Goal: Information Seeking & Learning: Learn about a topic

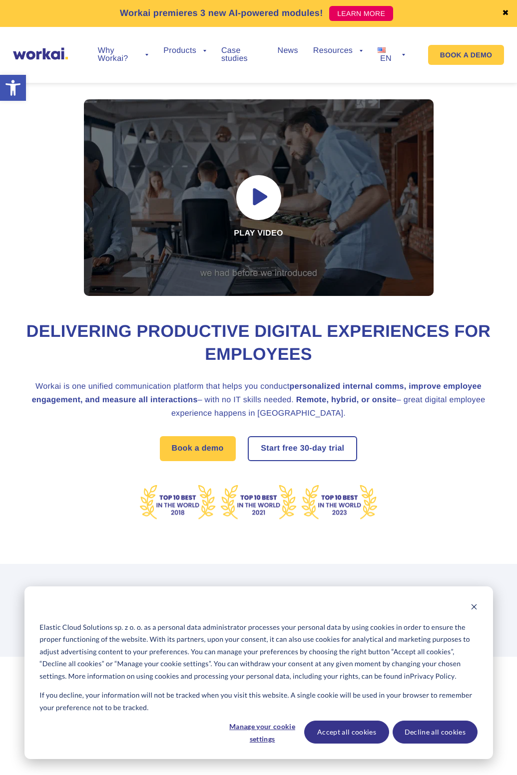
scroll to position [349, 0]
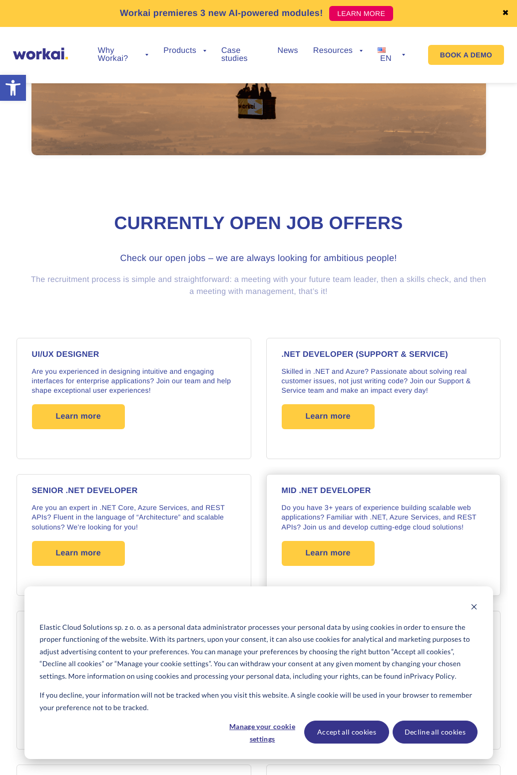
scroll to position [599, 0]
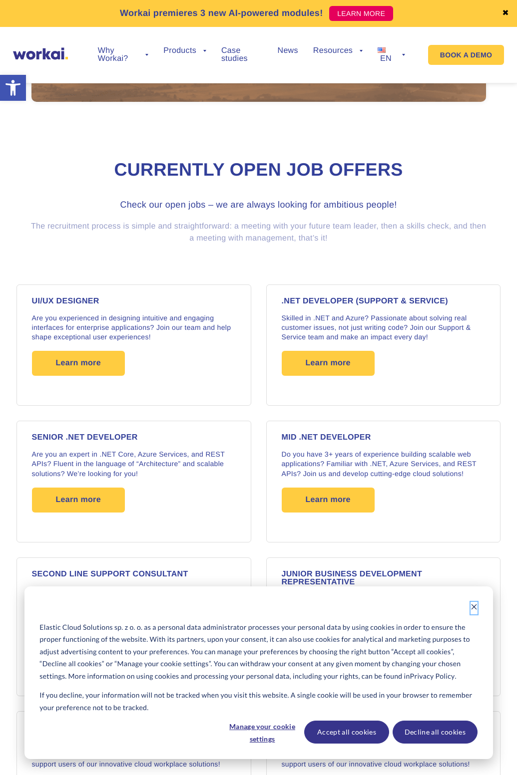
click at [474, 606] on icon "Dismiss cookie banner" at bounding box center [473, 606] width 5 height 5
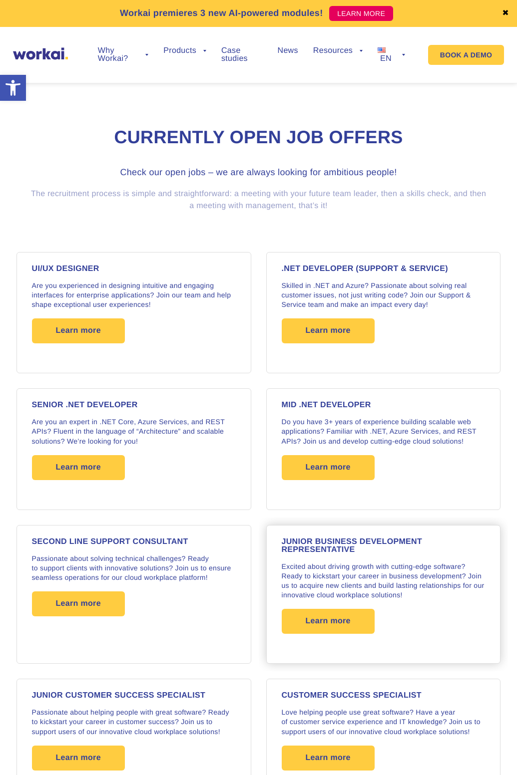
scroll to position [649, 0]
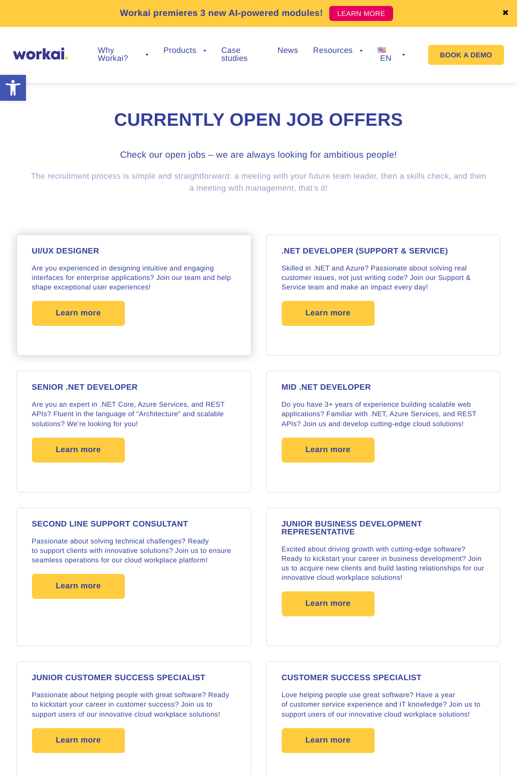
click at [193, 310] on div "UI/UX DESIGNER Are you experienced in designing intuitive and engaging interfac…" at bounding box center [134, 295] width 204 height 95
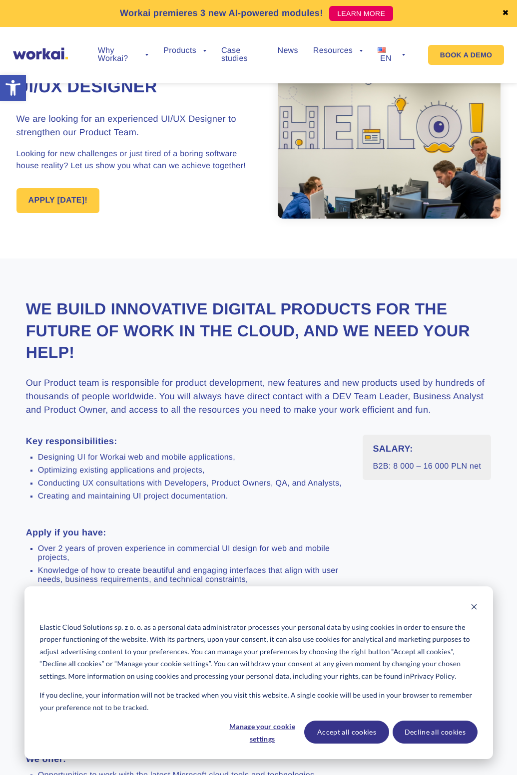
scroll to position [50, 0]
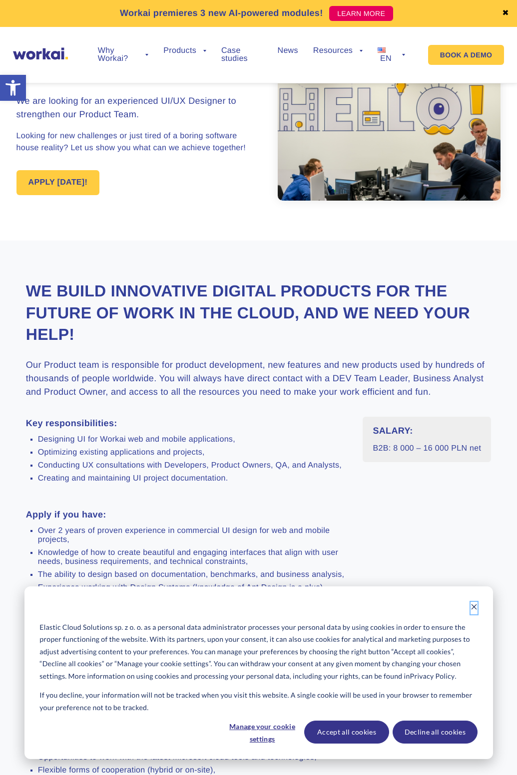
click at [472, 607] on icon "Dismiss cookie banner" at bounding box center [473, 606] width 7 height 7
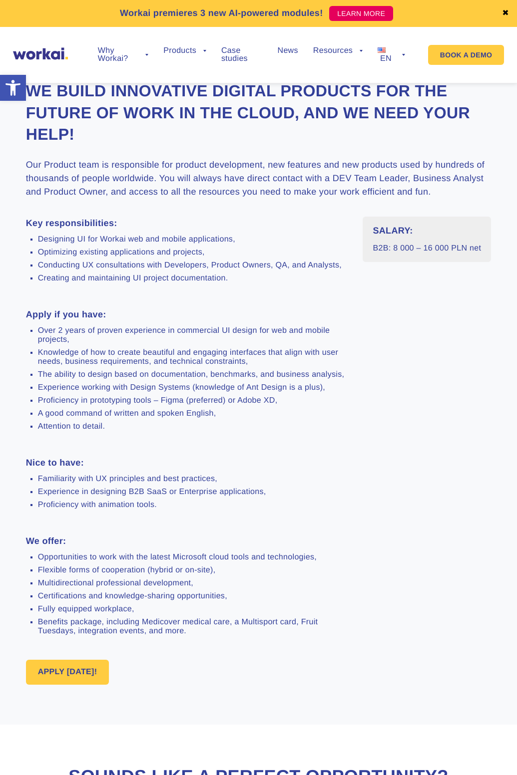
scroll to position [250, 0]
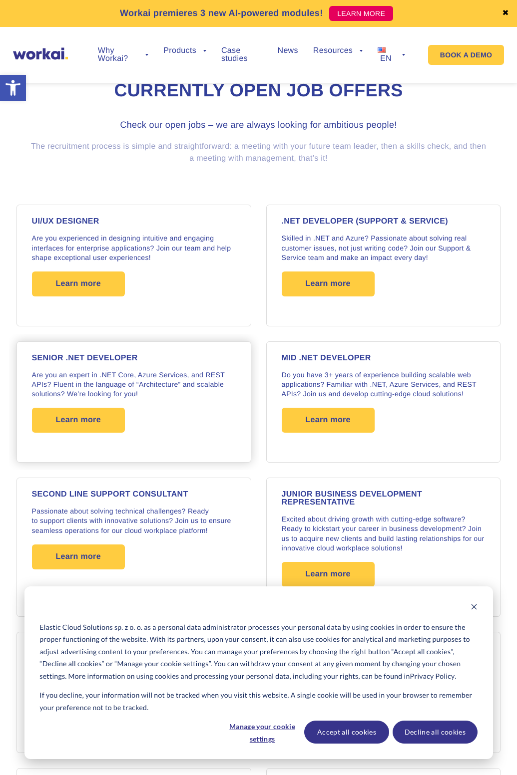
scroll to position [668, 0]
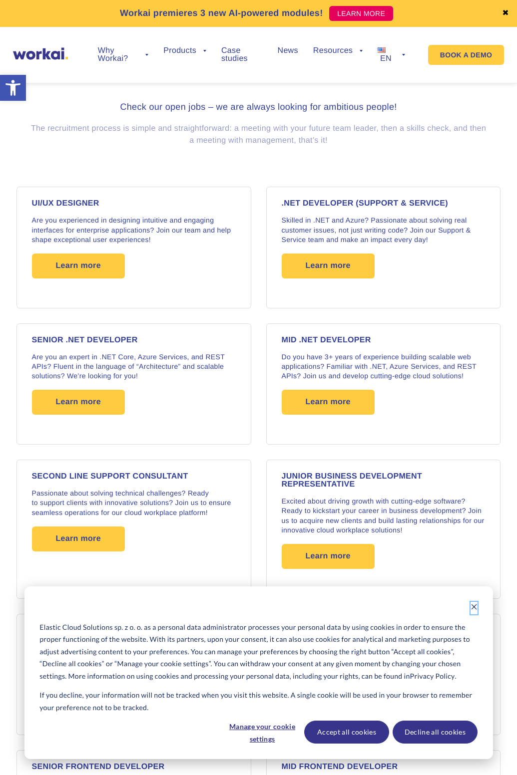
click at [476, 608] on icon "Dismiss cookie banner" at bounding box center [473, 606] width 7 height 7
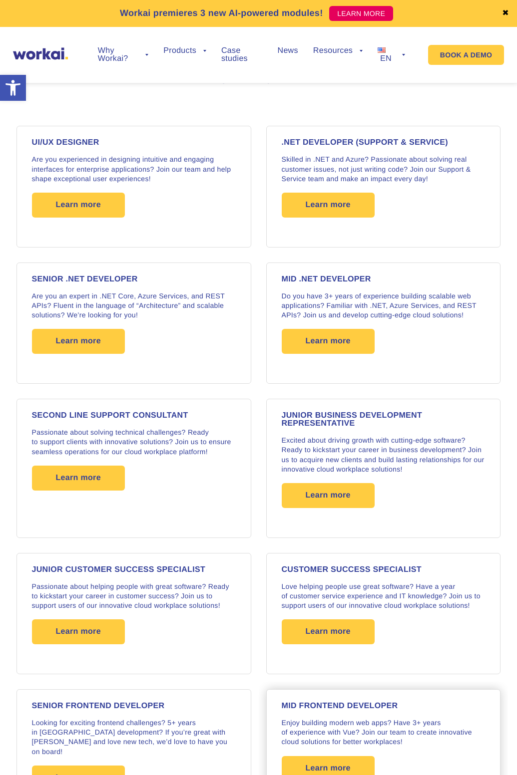
scroll to position [718, 0]
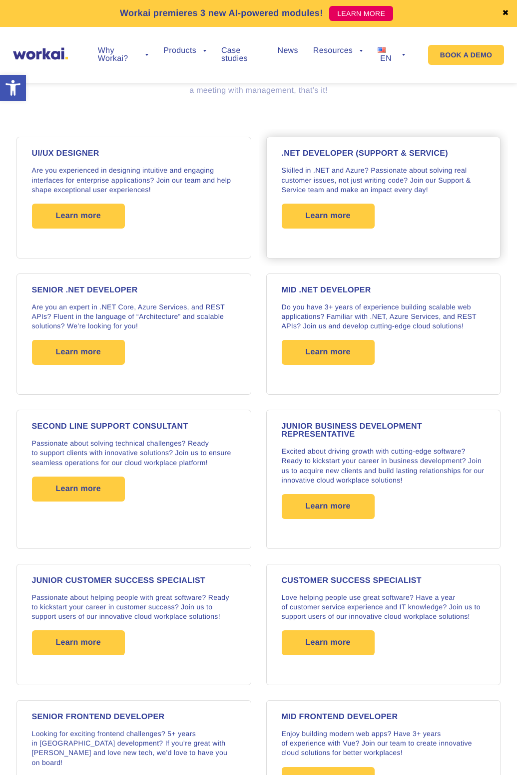
click at [431, 198] on div ".NET DEVELOPER (Support & Service) Skilled in .NET and Azure? Passionate about …" at bounding box center [384, 197] width 204 height 95
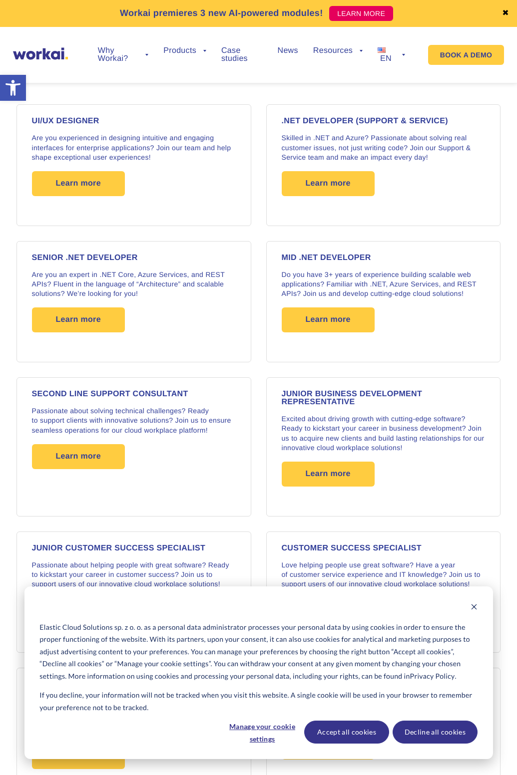
scroll to position [768, 0]
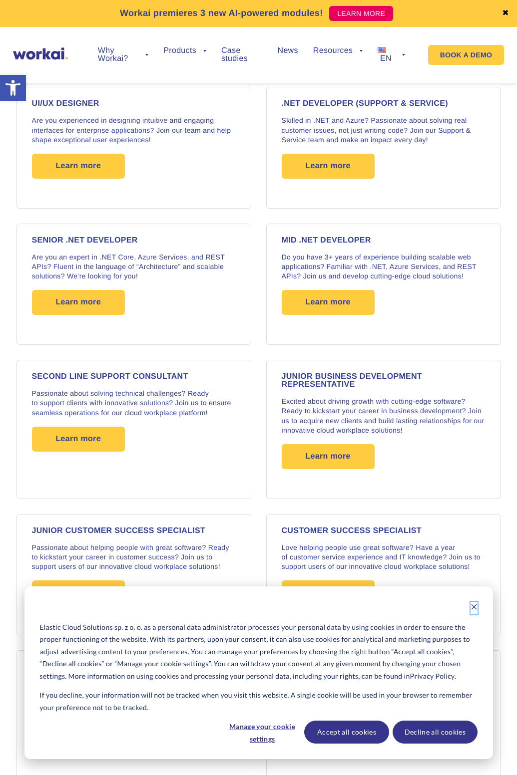
click at [475, 608] on icon "Dismiss cookie banner" at bounding box center [473, 606] width 5 height 5
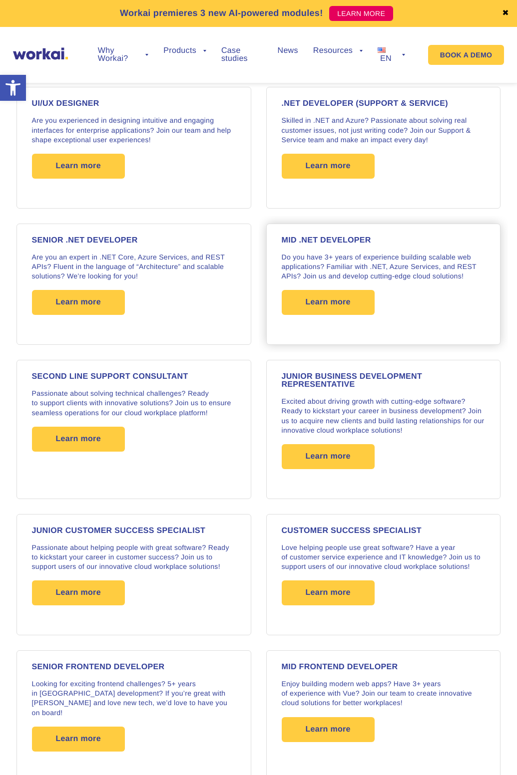
click at [325, 253] on p "Do you have 3+ years of experience building scalable web applications? Familiar…" at bounding box center [384, 267] width 204 height 29
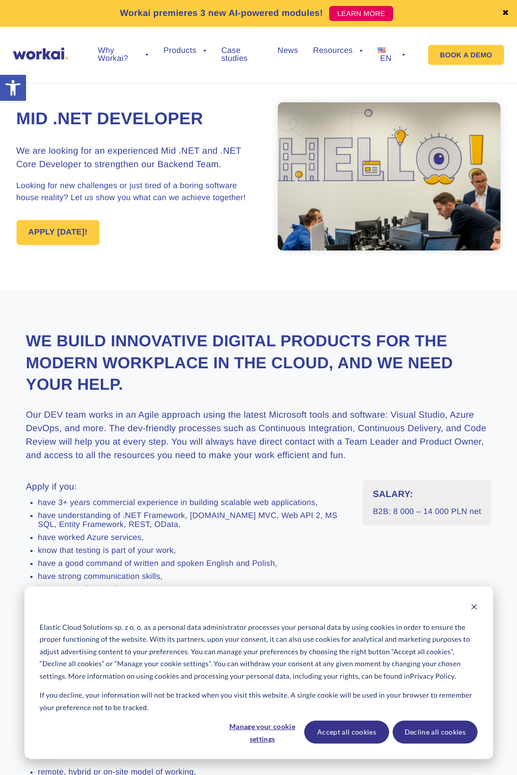
click at [479, 607] on div "Elastic Cloud Solutions sp. z o. o. as a personal data administrator processes …" at bounding box center [258, 672] width 468 height 173
click at [477, 607] on div "Elastic Cloud Solutions sp. z o. o. as a personal data administrator processes …" at bounding box center [258, 672] width 468 height 173
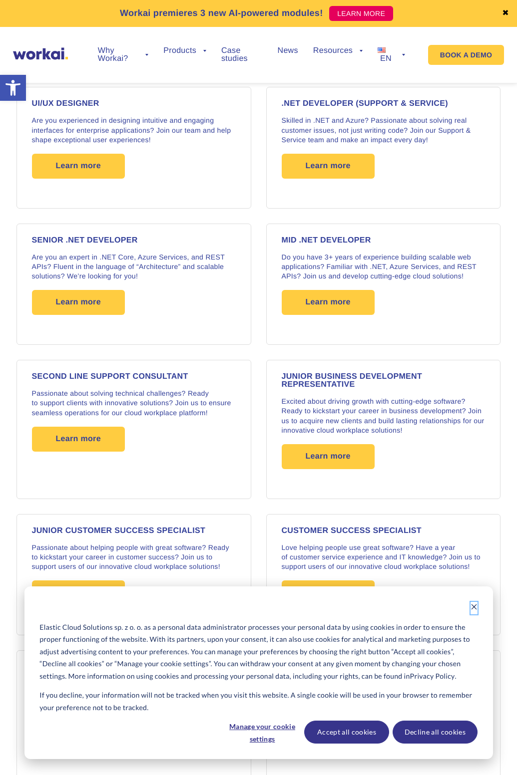
click at [472, 608] on icon "Dismiss cookie banner" at bounding box center [473, 606] width 5 height 5
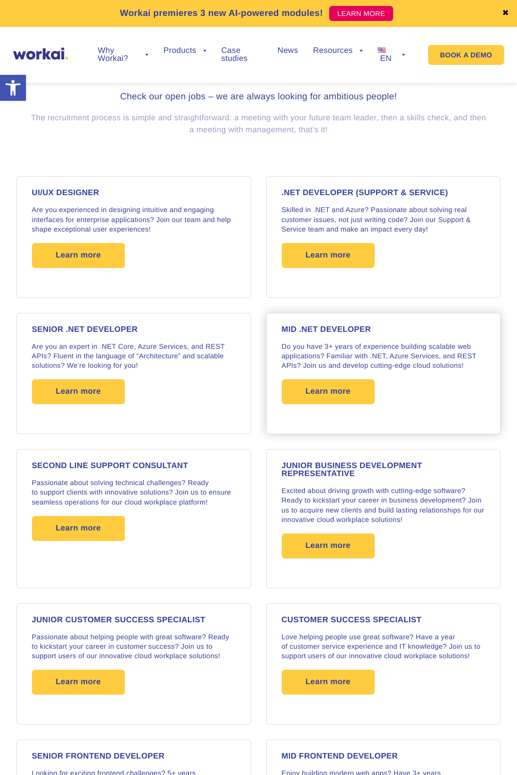
scroll to position [668, 0]
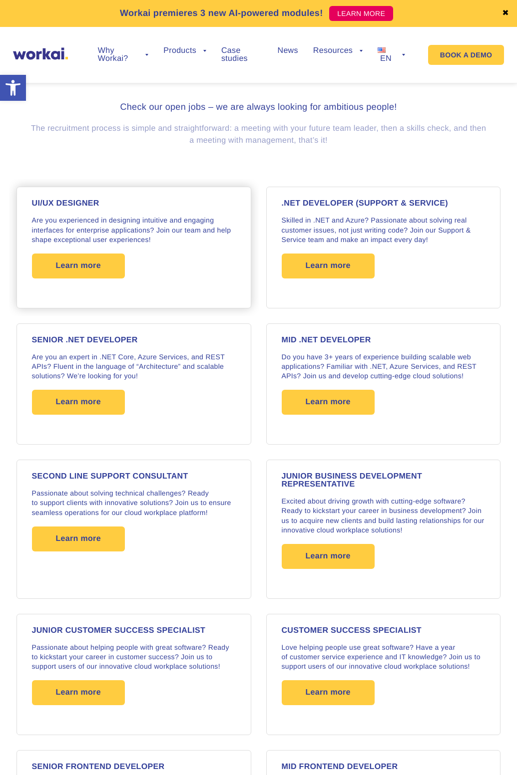
click at [200, 273] on div "UI/UX DESIGNER Are you experienced in designing intuitive and engaging interfac…" at bounding box center [134, 247] width 204 height 95
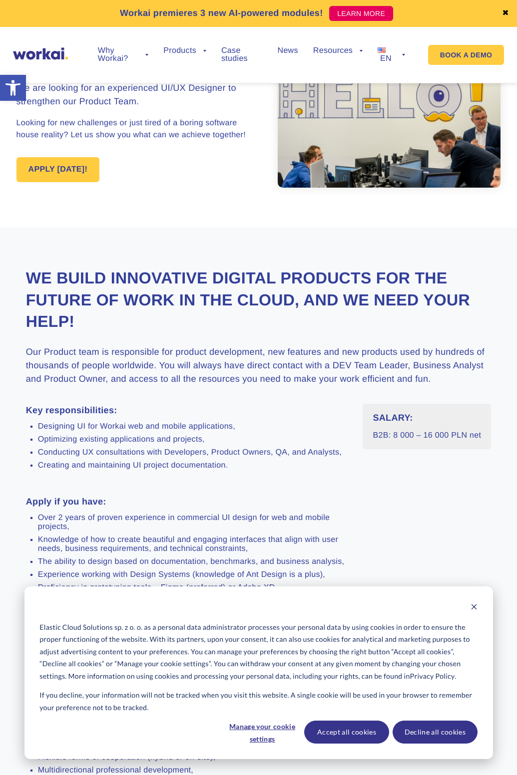
scroll to position [150, 0]
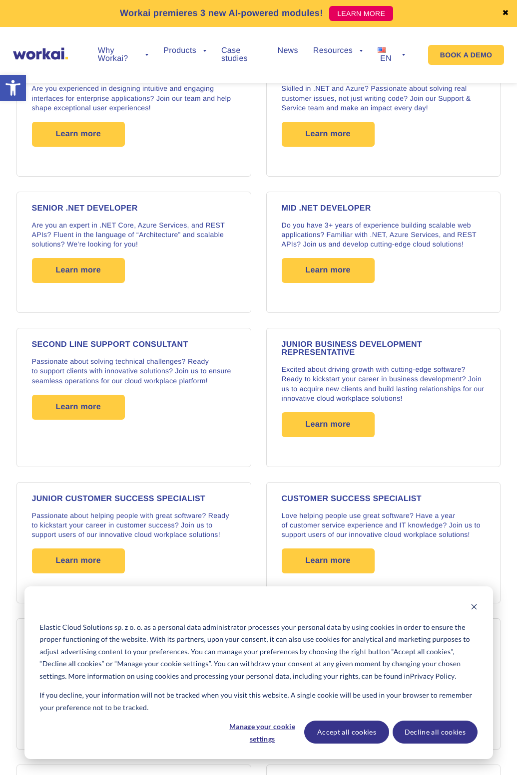
scroll to position [818, 0]
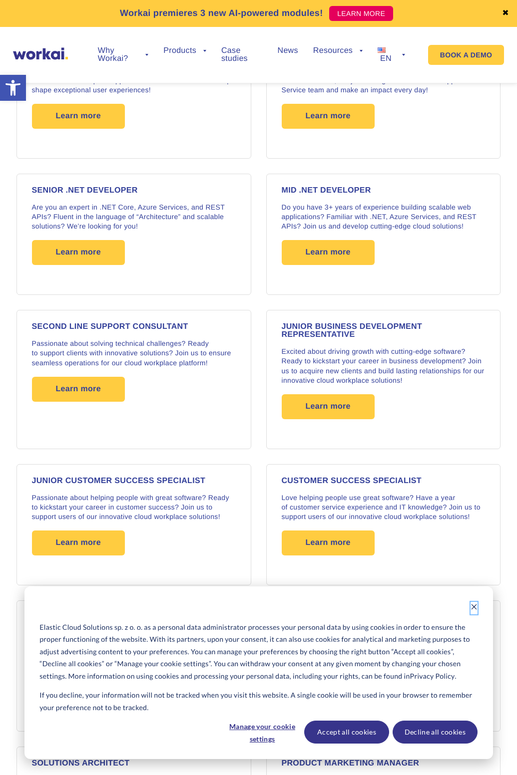
click at [473, 606] on icon "Dismiss cookie banner" at bounding box center [473, 606] width 5 height 5
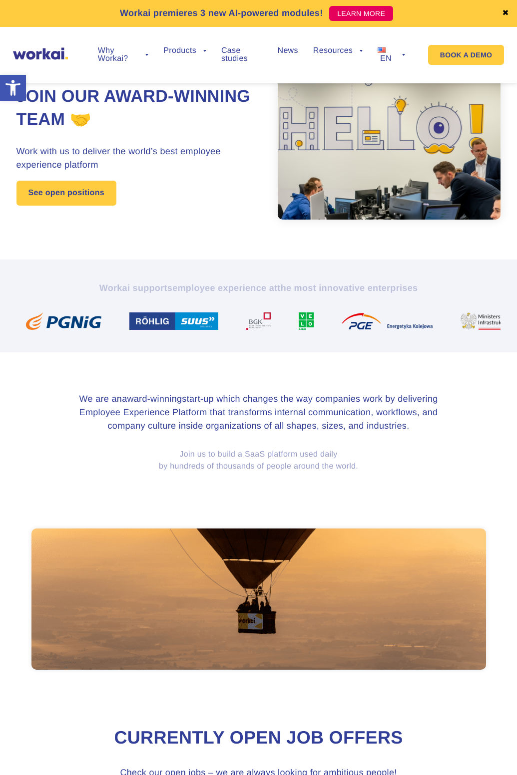
scroll to position [0, 0]
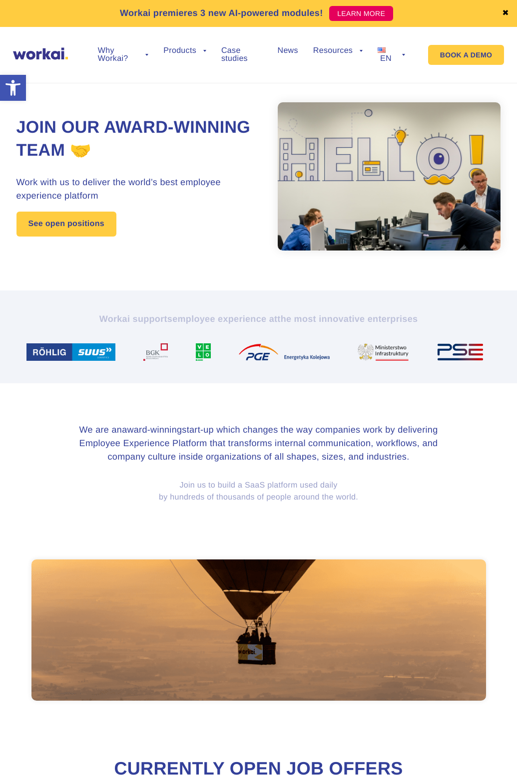
drag, startPoint x: 398, startPoint y: 357, endPoint x: 122, endPoint y: 364, distance: 276.1
click at [122, 364] on section "Workai supports employee experience at the most innovative enterprises" at bounding box center [258, 336] width 517 height 92
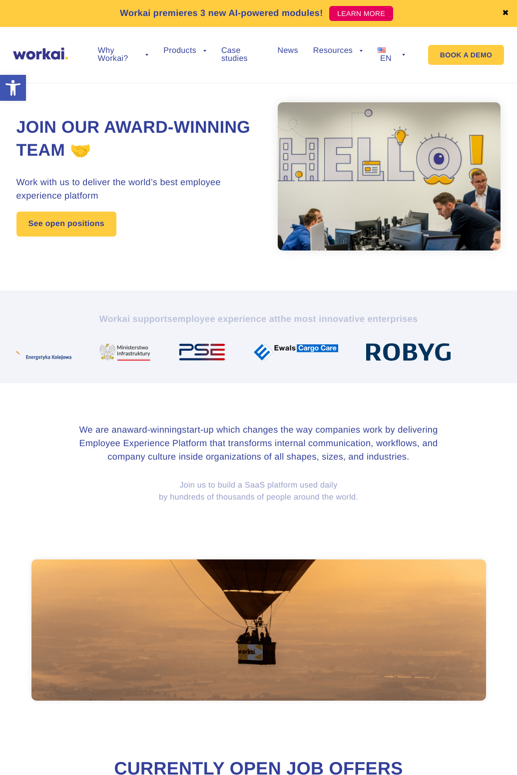
drag, startPoint x: 353, startPoint y: 347, endPoint x: 96, endPoint y: 348, distance: 257.0
click at [99, 348] on img at bounding box center [128, 351] width 58 height 17
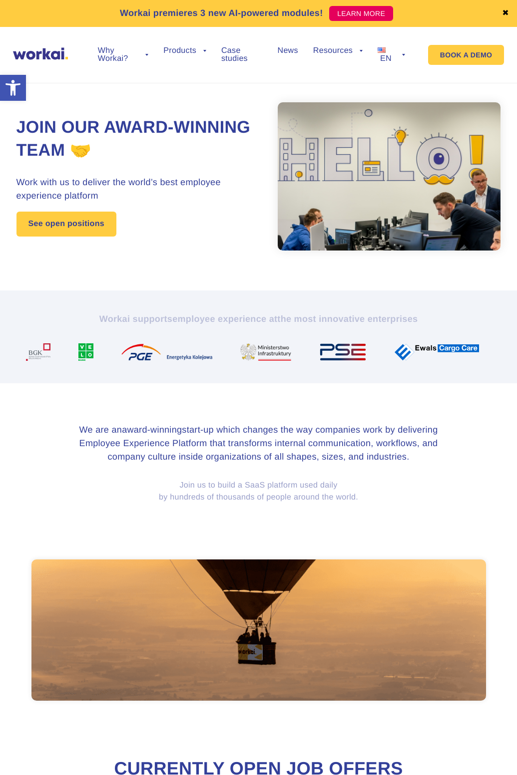
drag, startPoint x: 71, startPoint y: 348, endPoint x: 519, endPoint y: 402, distance: 450.9
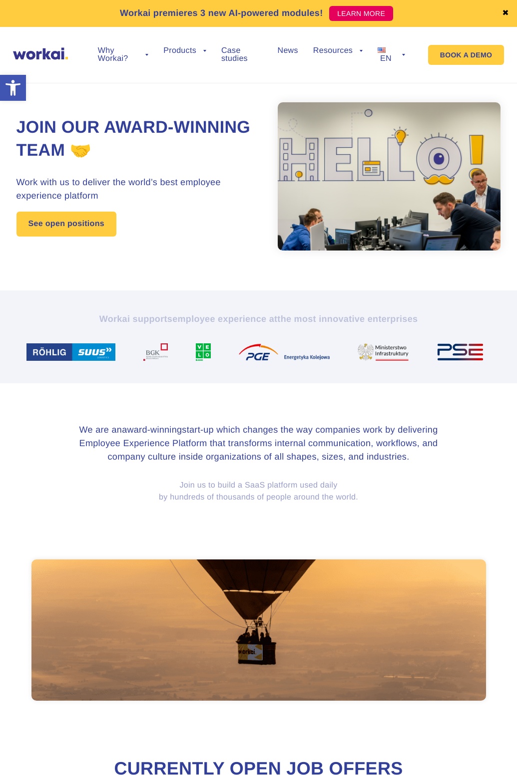
drag, startPoint x: 163, startPoint y: 352, endPoint x: 313, endPoint y: 366, distance: 151.3
click at [311, 365] on section "Workai supports employee experience at the most innovative enterprises" at bounding box center [258, 336] width 517 height 92
drag, startPoint x: 284, startPoint y: 365, endPoint x: 164, endPoint y: 364, distance: 120.3
click at [169, 366] on section "Workai supports employee experience at the most innovative enterprises" at bounding box center [258, 336] width 517 height 92
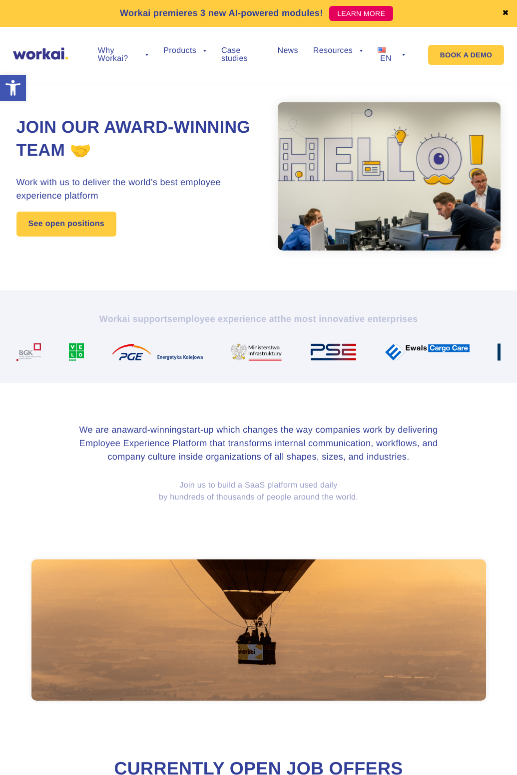
drag, startPoint x: 192, startPoint y: 352, endPoint x: 65, endPoint y: 346, distance: 127.4
click at [69, 346] on img at bounding box center [80, 351] width 23 height 17
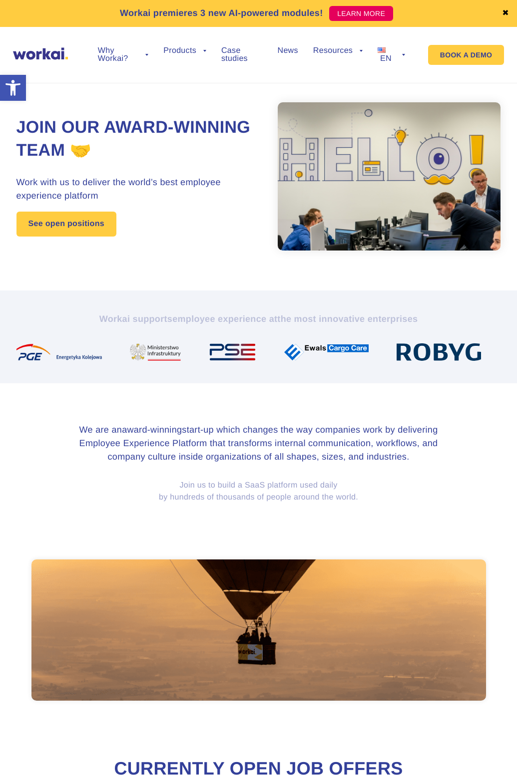
drag, startPoint x: 314, startPoint y: 354, endPoint x: 204, endPoint y: 354, distance: 110.3
click at [204, 354] on div at bounding box center [236, 351] width 75 height 17
